Goal: Transaction & Acquisition: Purchase product/service

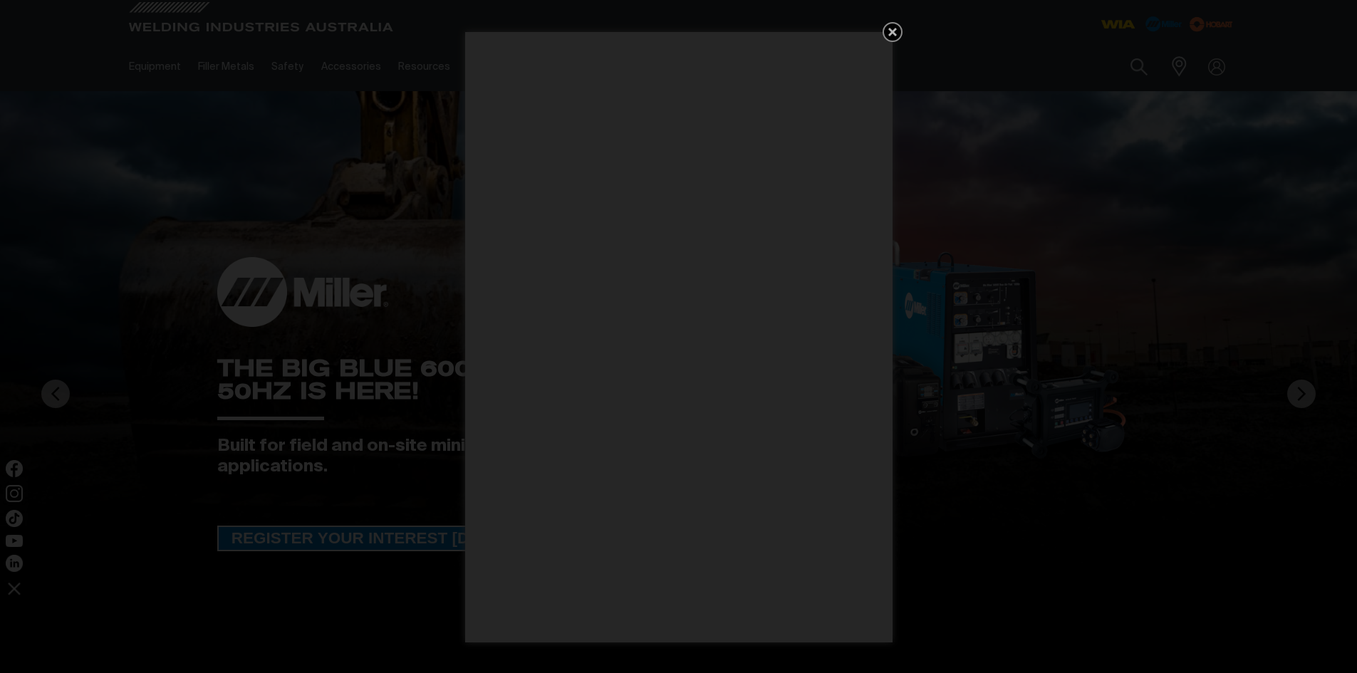
click at [903, 32] on div "Get 5 WIA Welding Guides Free!" at bounding box center [678, 336] width 1357 height 673
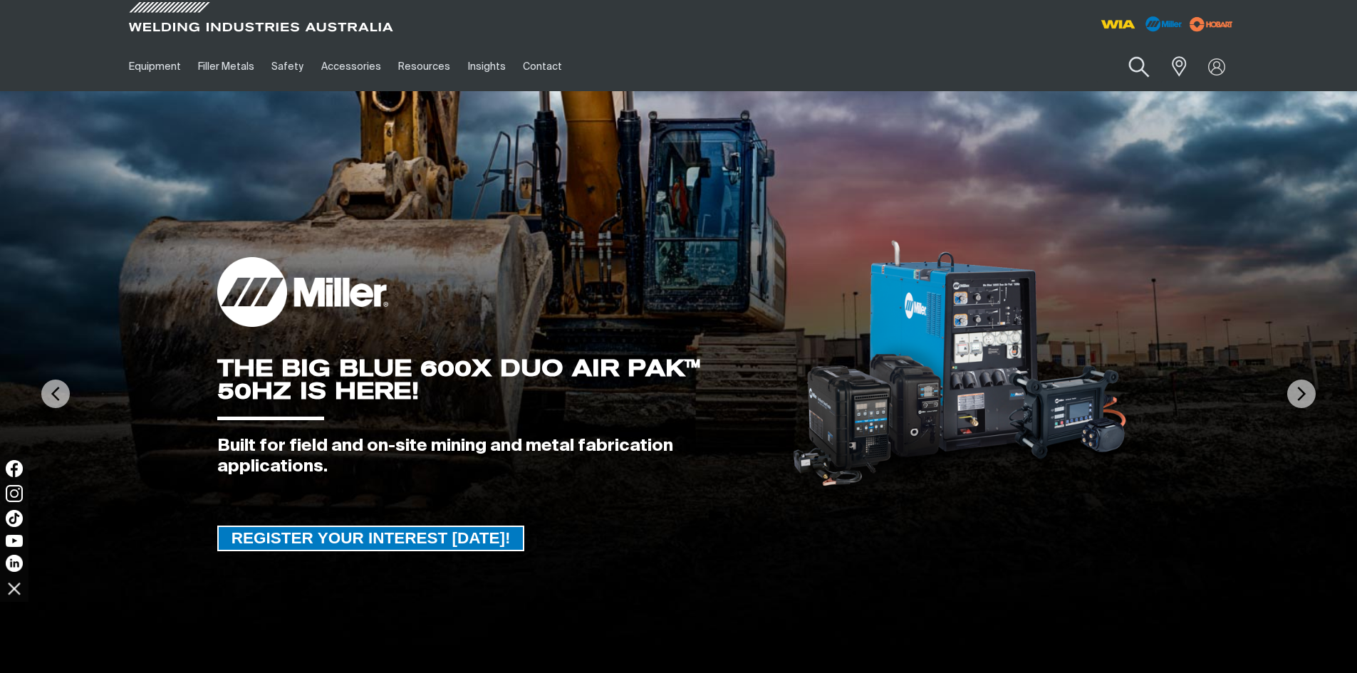
click at [1138, 67] on button "Search products" at bounding box center [1138, 67] width 58 height 41
click at [1192, 95] on link "Partner Login" at bounding box center [1158, 93] width 157 height 26
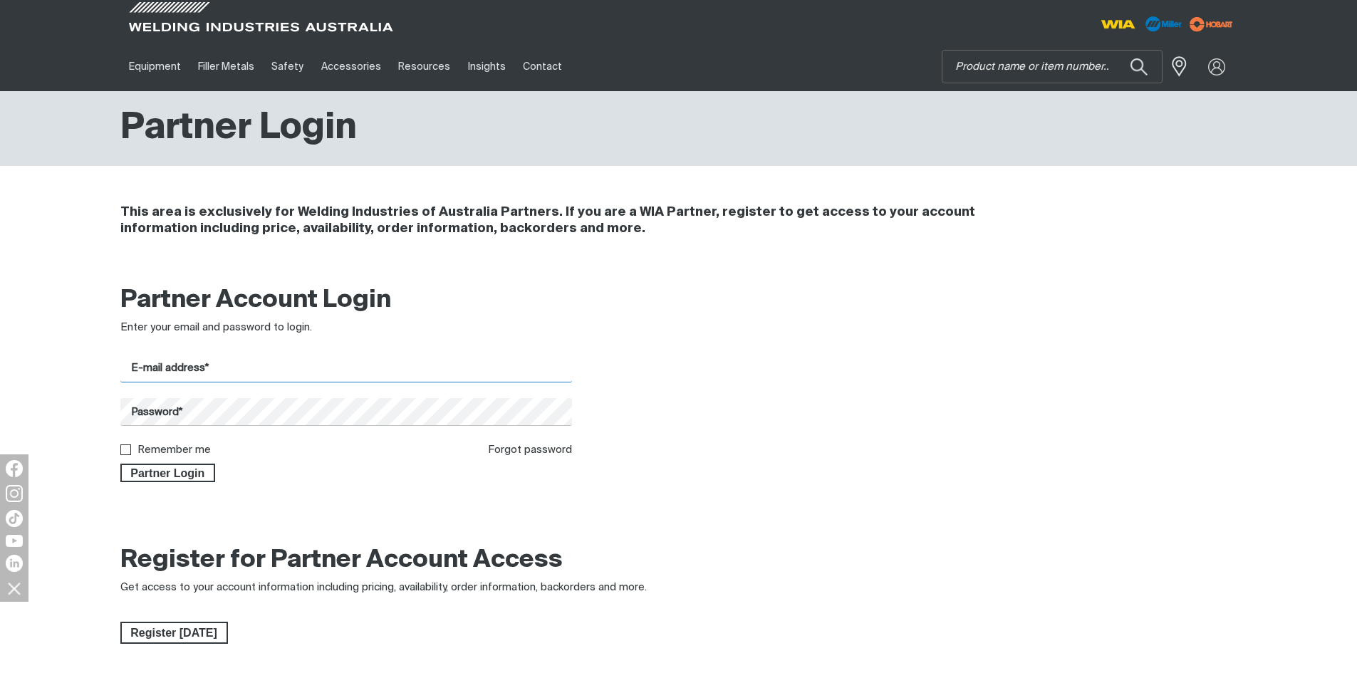
type input "[EMAIL_ADDRESS][DOMAIN_NAME]"
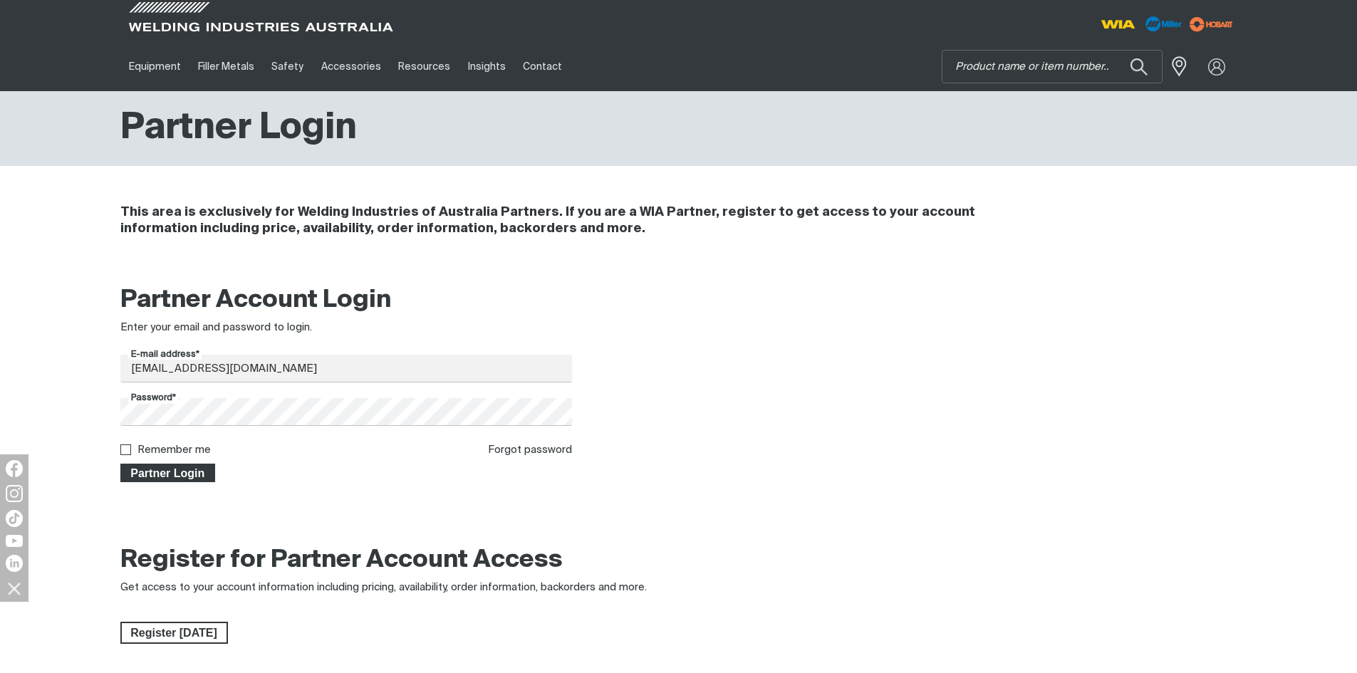
click at [199, 477] on span "Partner Login" at bounding box center [168, 473] width 93 height 19
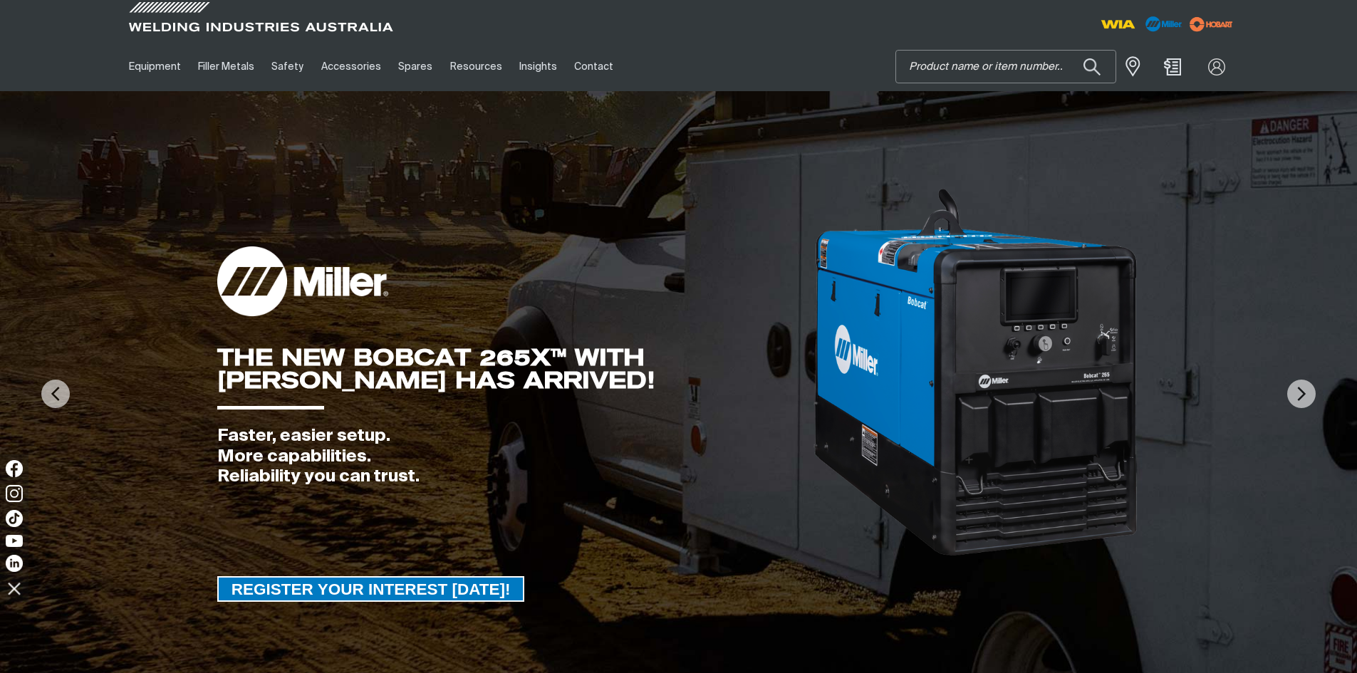
click at [1012, 70] on input "Search" at bounding box center [1005, 67] width 219 height 32
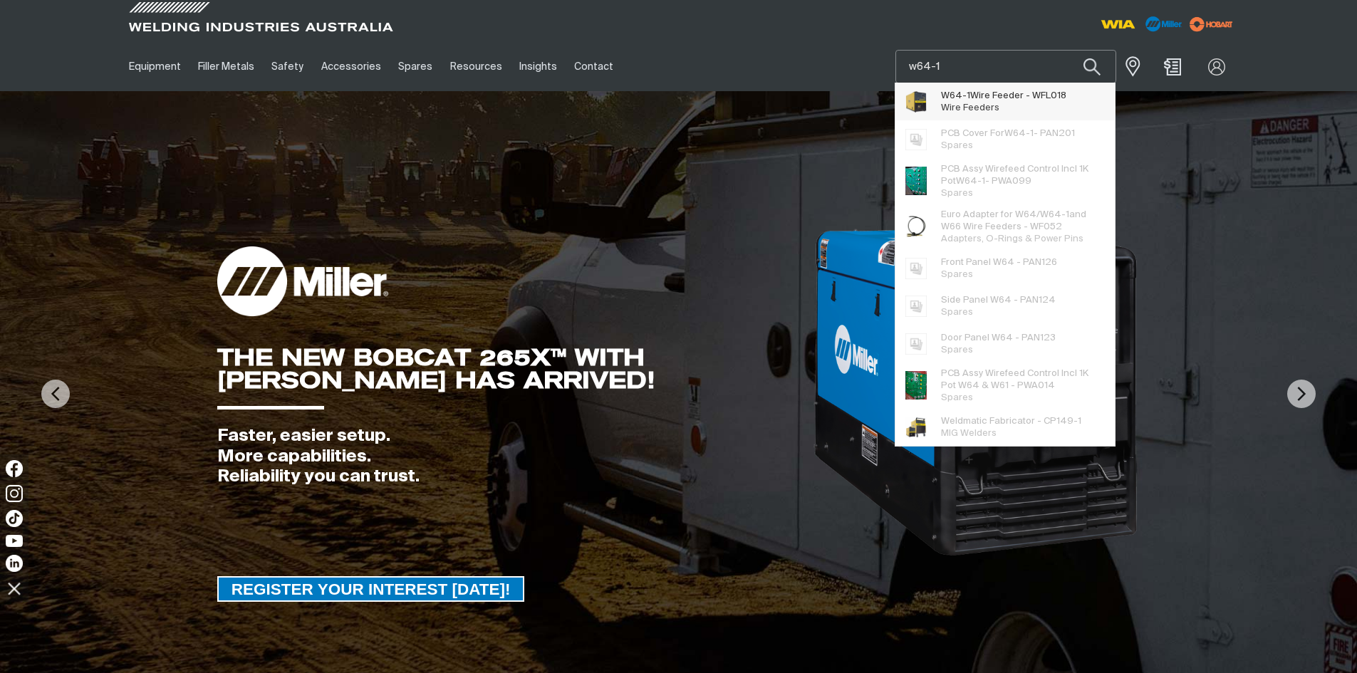
type input "w64-1"
click at [997, 100] on span "W64-1 Wire Feeder - WFL018" at bounding box center [1003, 96] width 125 height 12
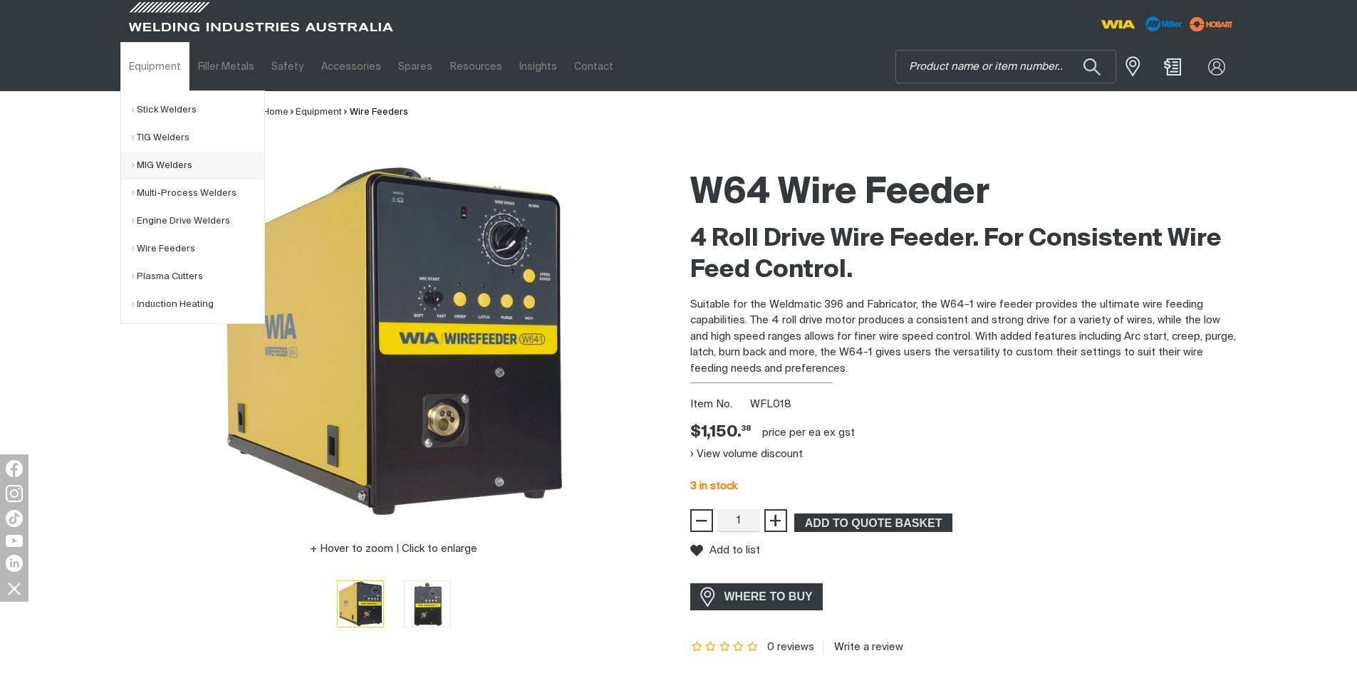
click at [145, 166] on link "MIG Welders" at bounding box center [198, 166] width 132 height 28
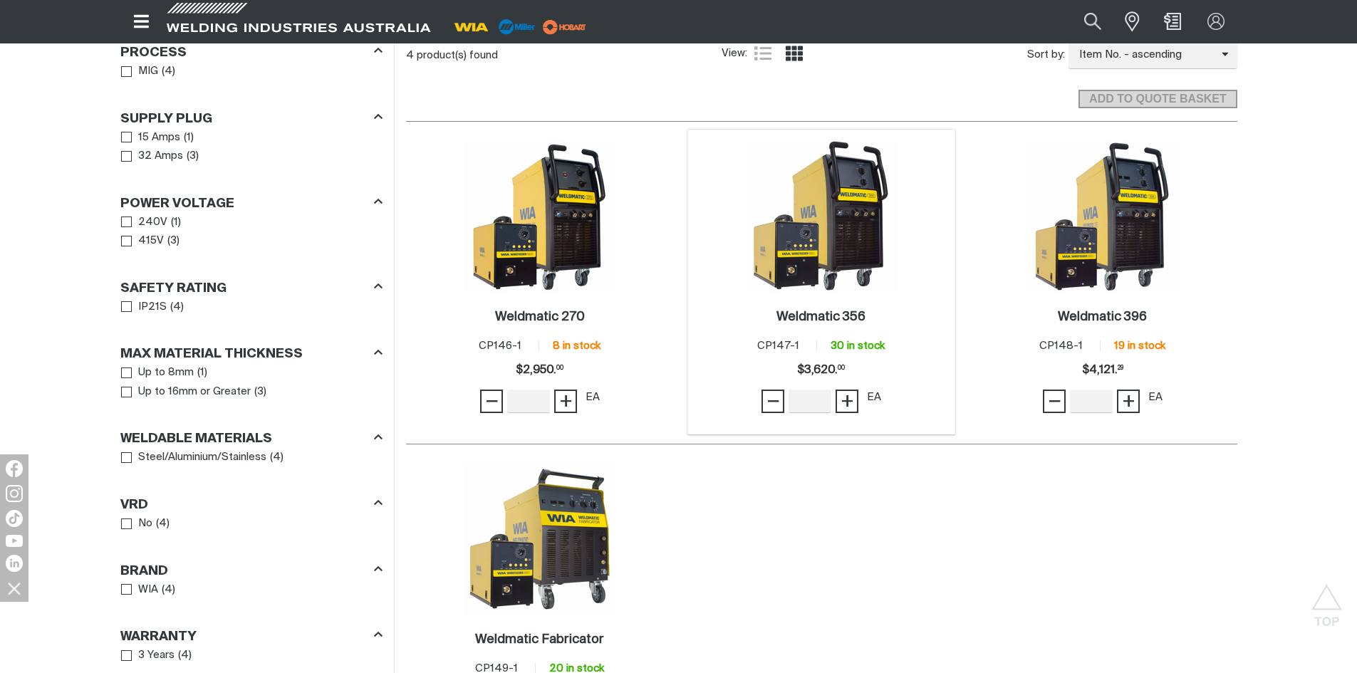
scroll to position [712, 0]
click at [555, 216] on img at bounding box center [540, 217] width 152 height 152
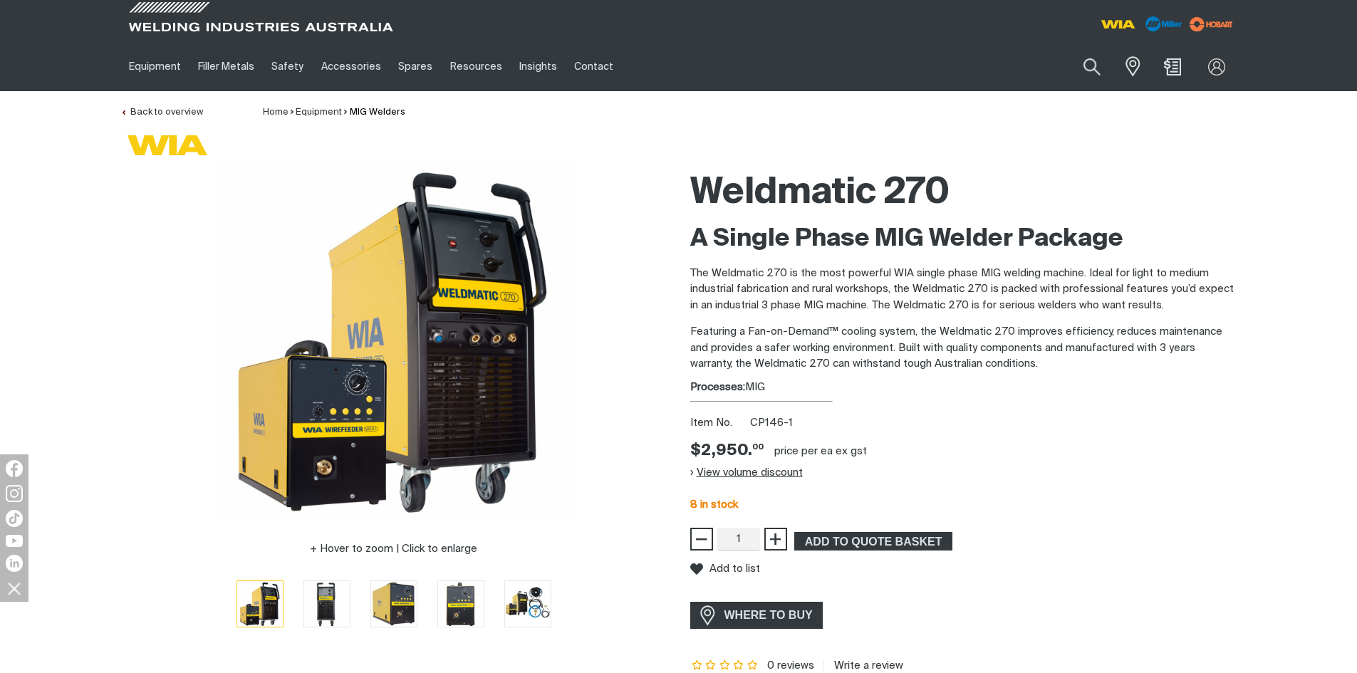
click at [745, 469] on button "View volume discount" at bounding box center [746, 472] width 113 height 23
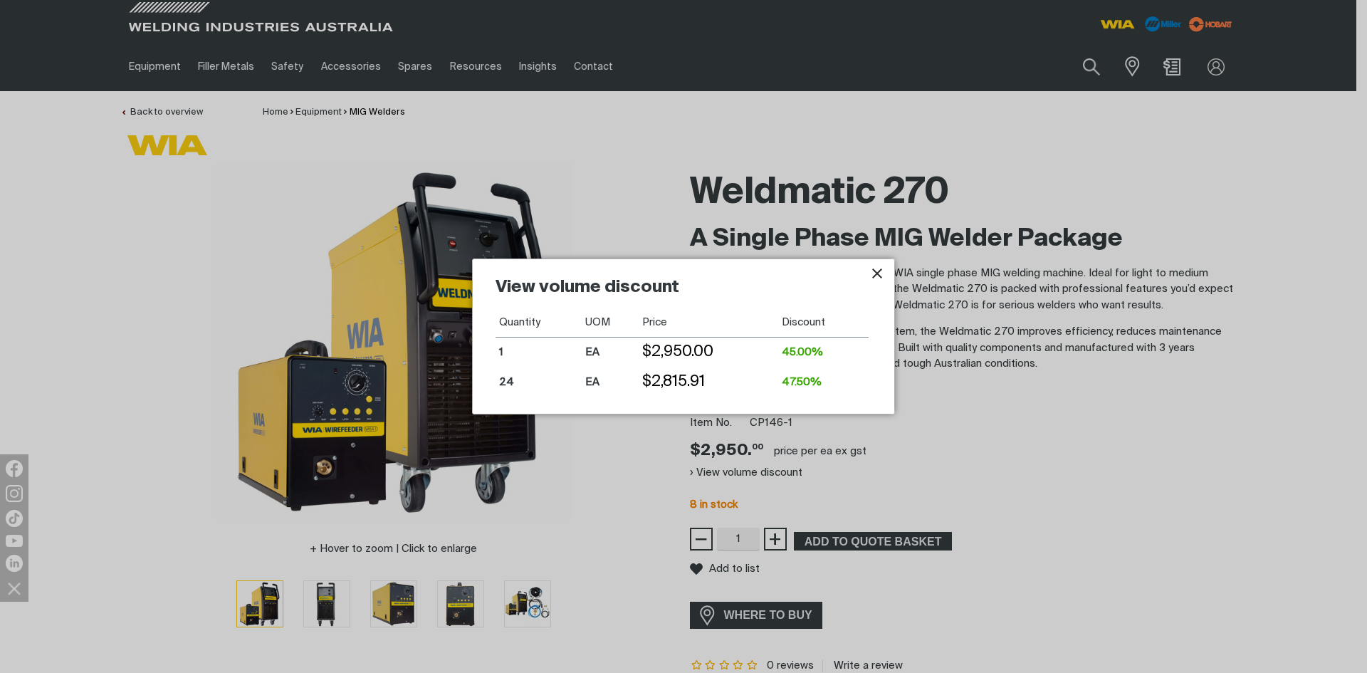
click at [879, 276] on icon "Close pop-up overlay" at bounding box center [877, 273] width 10 height 10
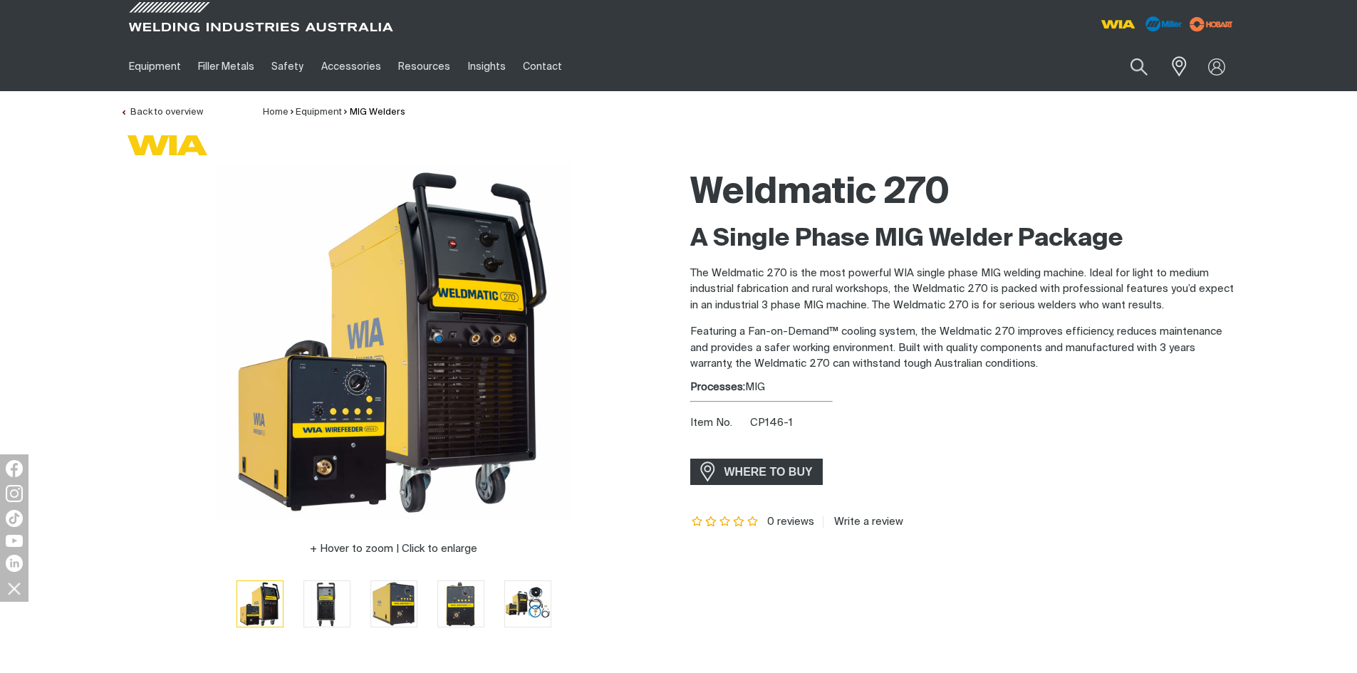
click at [751, 419] on span "CP146-1" at bounding box center [771, 422] width 43 height 11
drag, startPoint x: 752, startPoint y: 420, endPoint x: 795, endPoint y: 419, distance: 42.8
click at [795, 419] on div "Item No. CP146-1" at bounding box center [963, 423] width 547 height 16
click at [761, 424] on span "CP146-1" at bounding box center [771, 422] width 43 height 11
drag, startPoint x: 753, startPoint y: 424, endPoint x: 793, endPoint y: 426, distance: 40.6
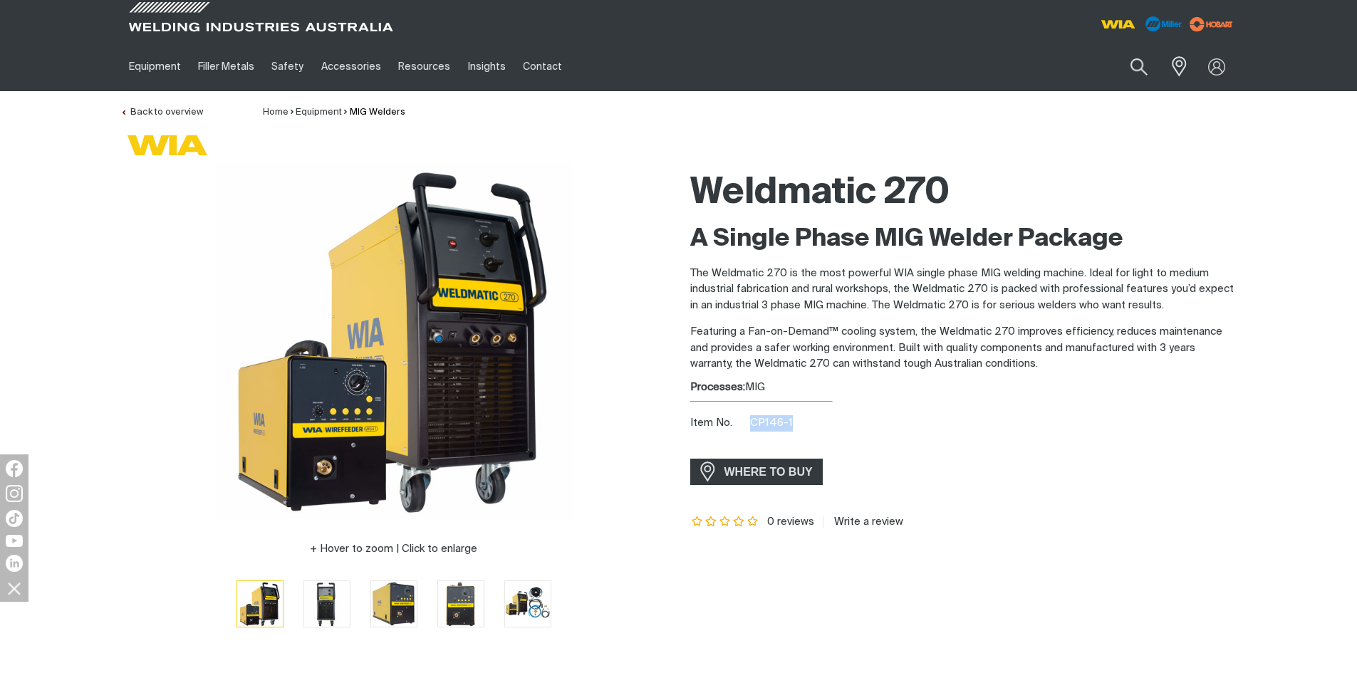
click at [793, 426] on div "Item No. CP146-1" at bounding box center [963, 423] width 547 height 16
